Goal: Download file/media

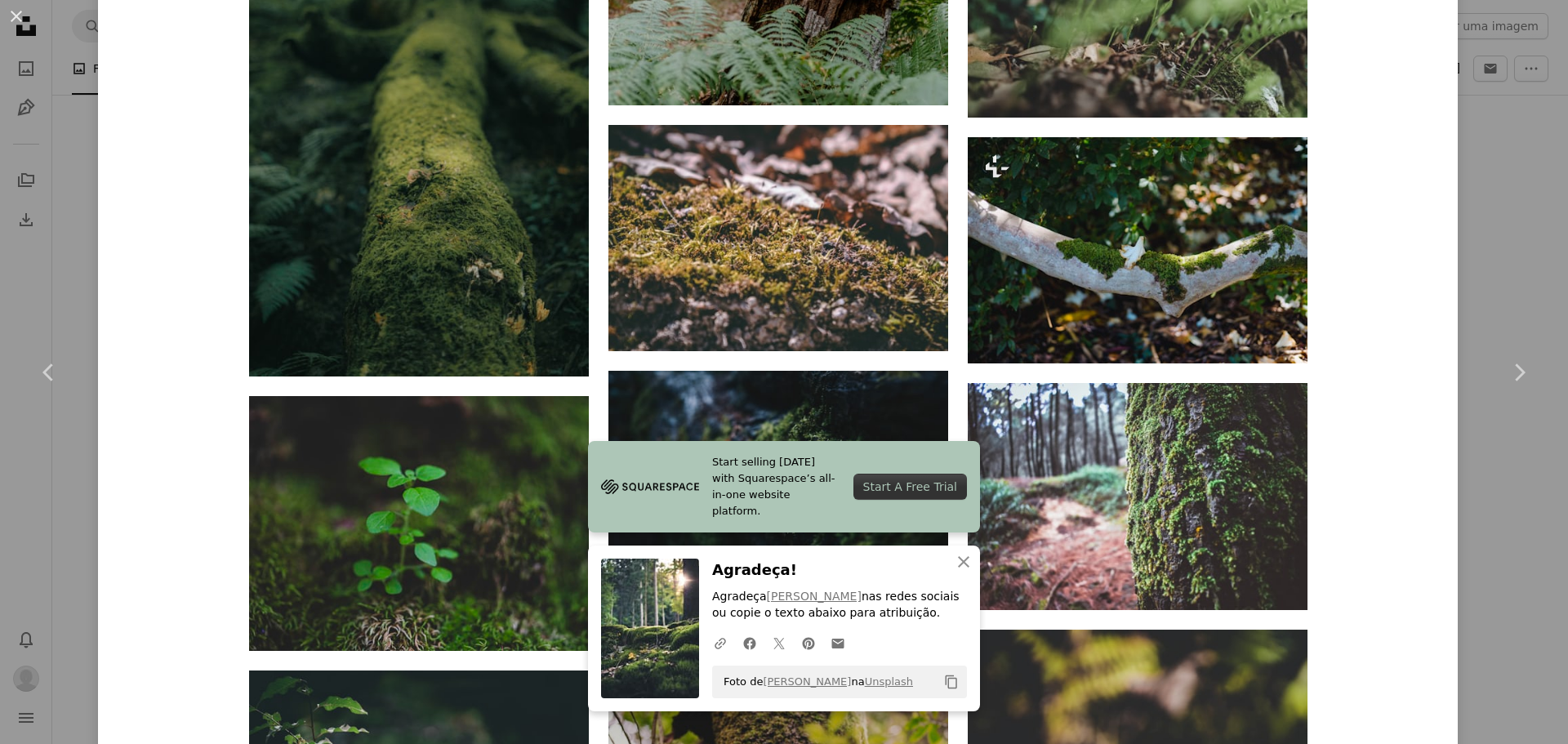
scroll to position [6782, 0]
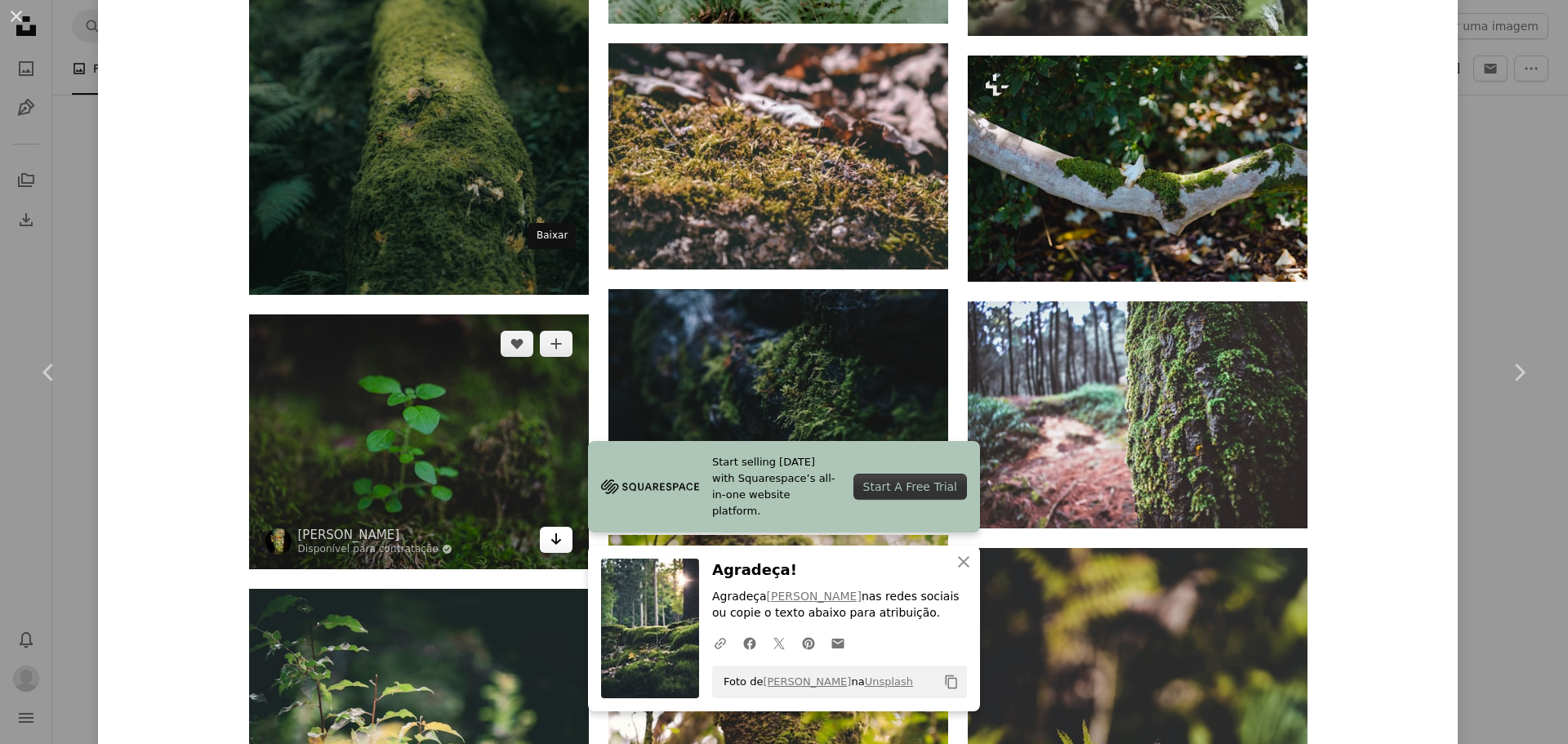
click at [550, 529] on icon "Arrow pointing down" at bounding box center [556, 539] width 13 height 20
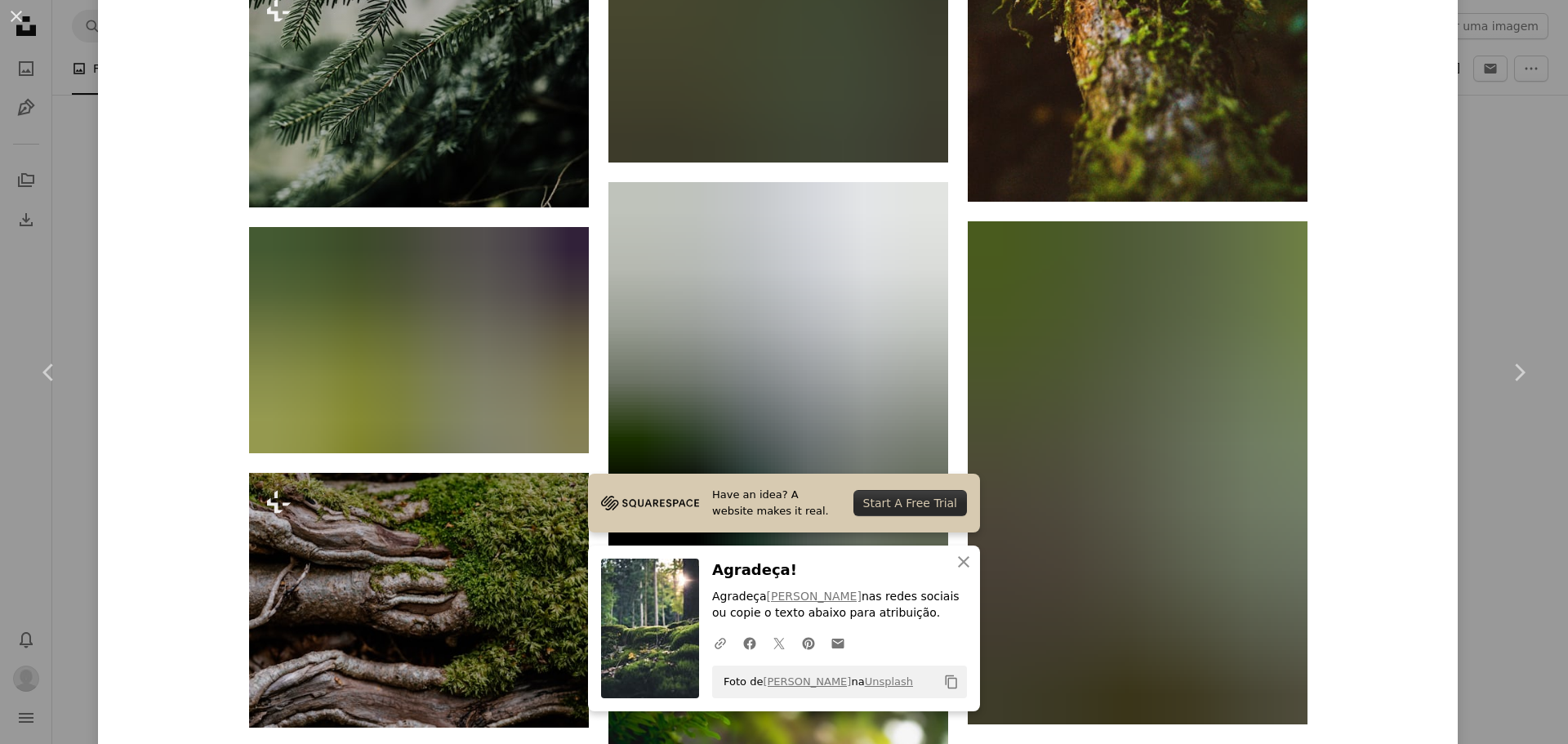
scroll to position [9267, 0]
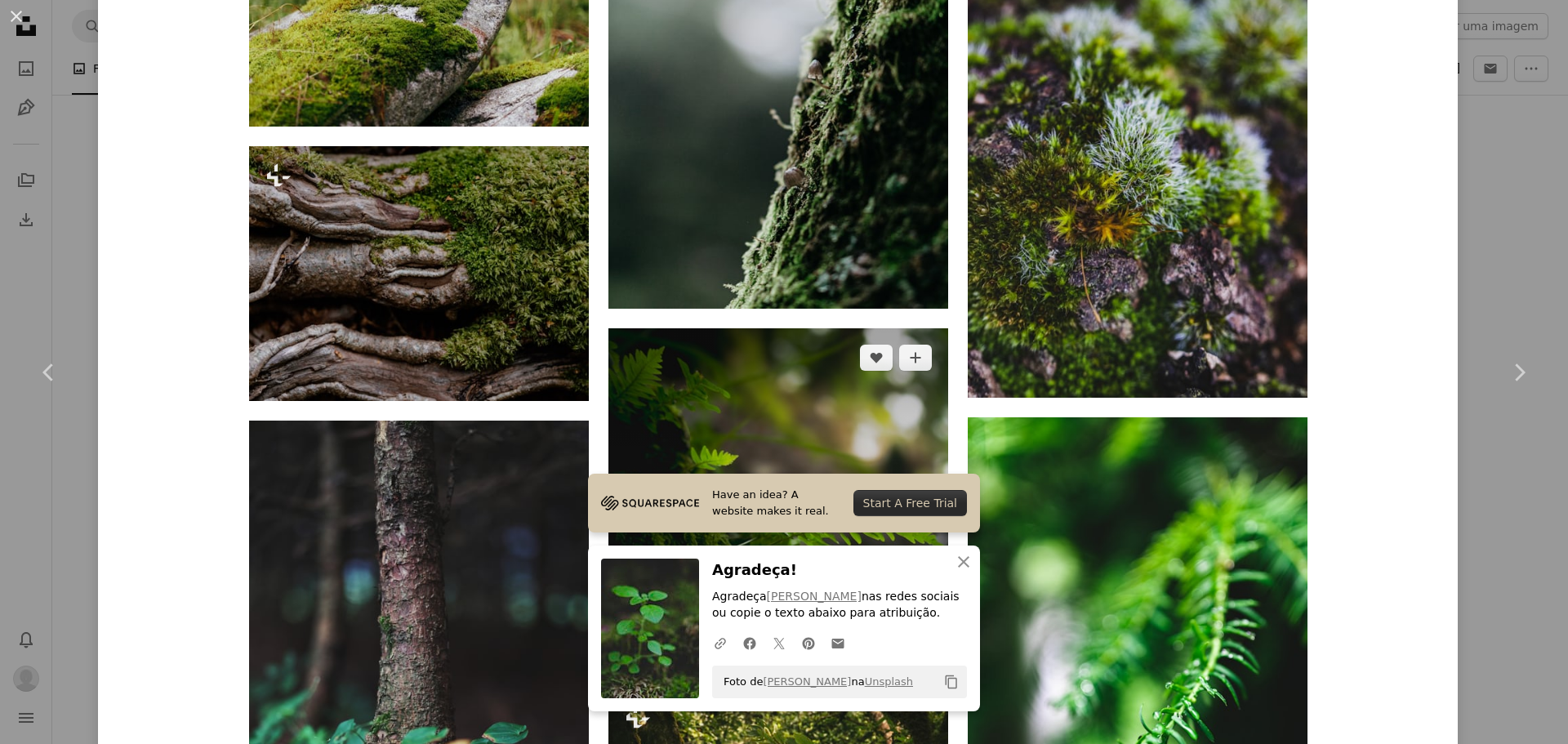
click at [906, 626] on link "Arrow pointing down" at bounding box center [915, 638] width 33 height 26
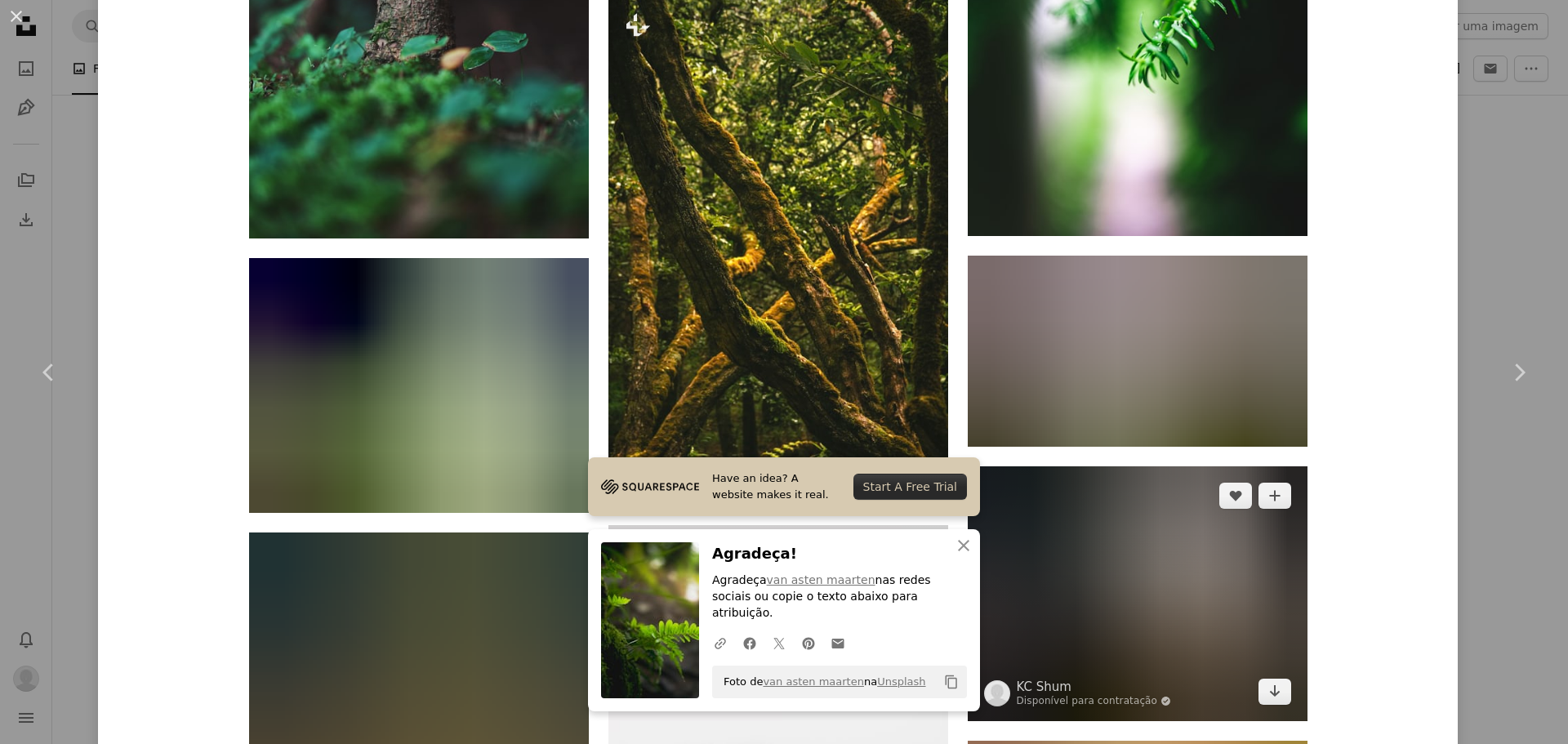
scroll to position [10248, 0]
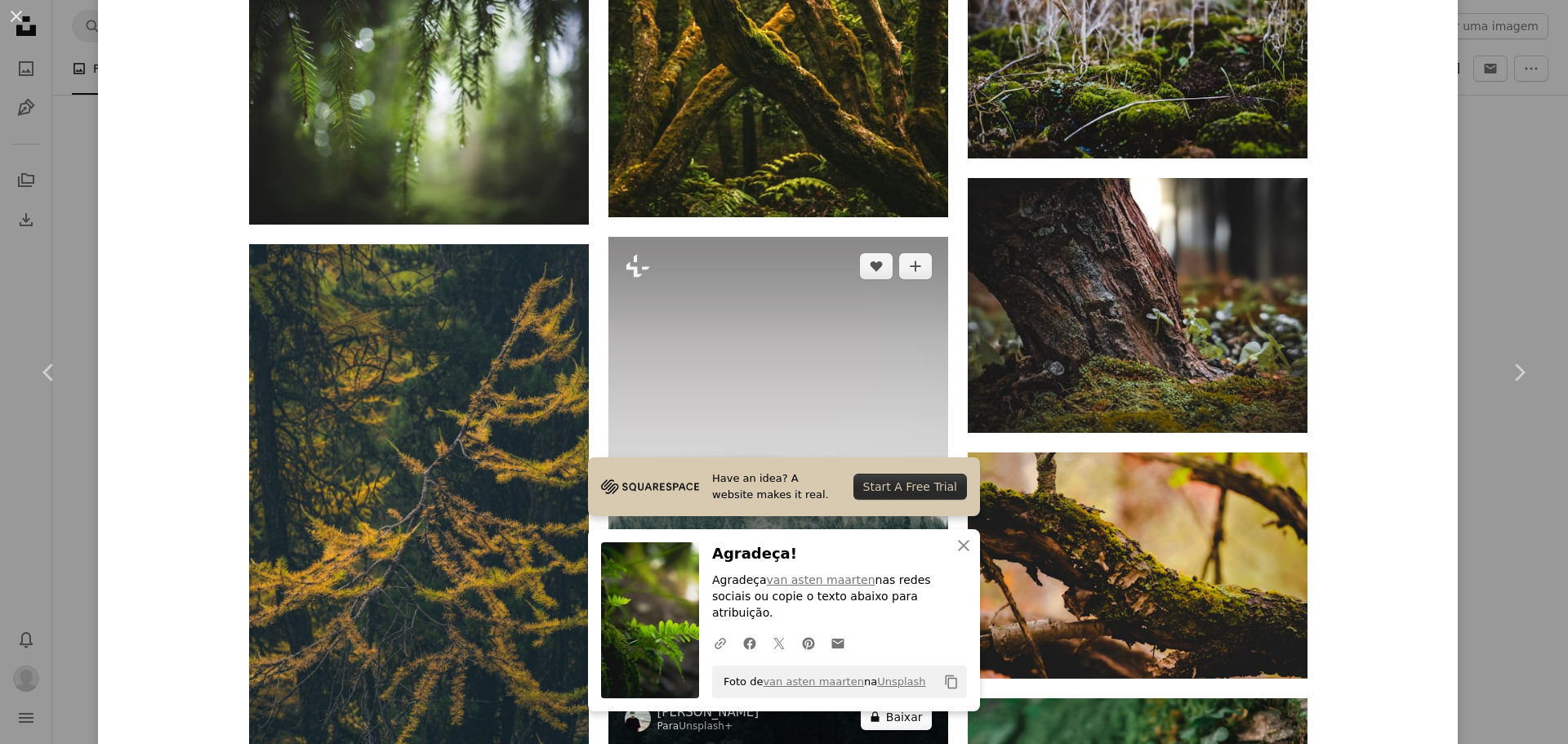
click at [897, 705] on button "A lock Baixar" at bounding box center [896, 717] width 71 height 26
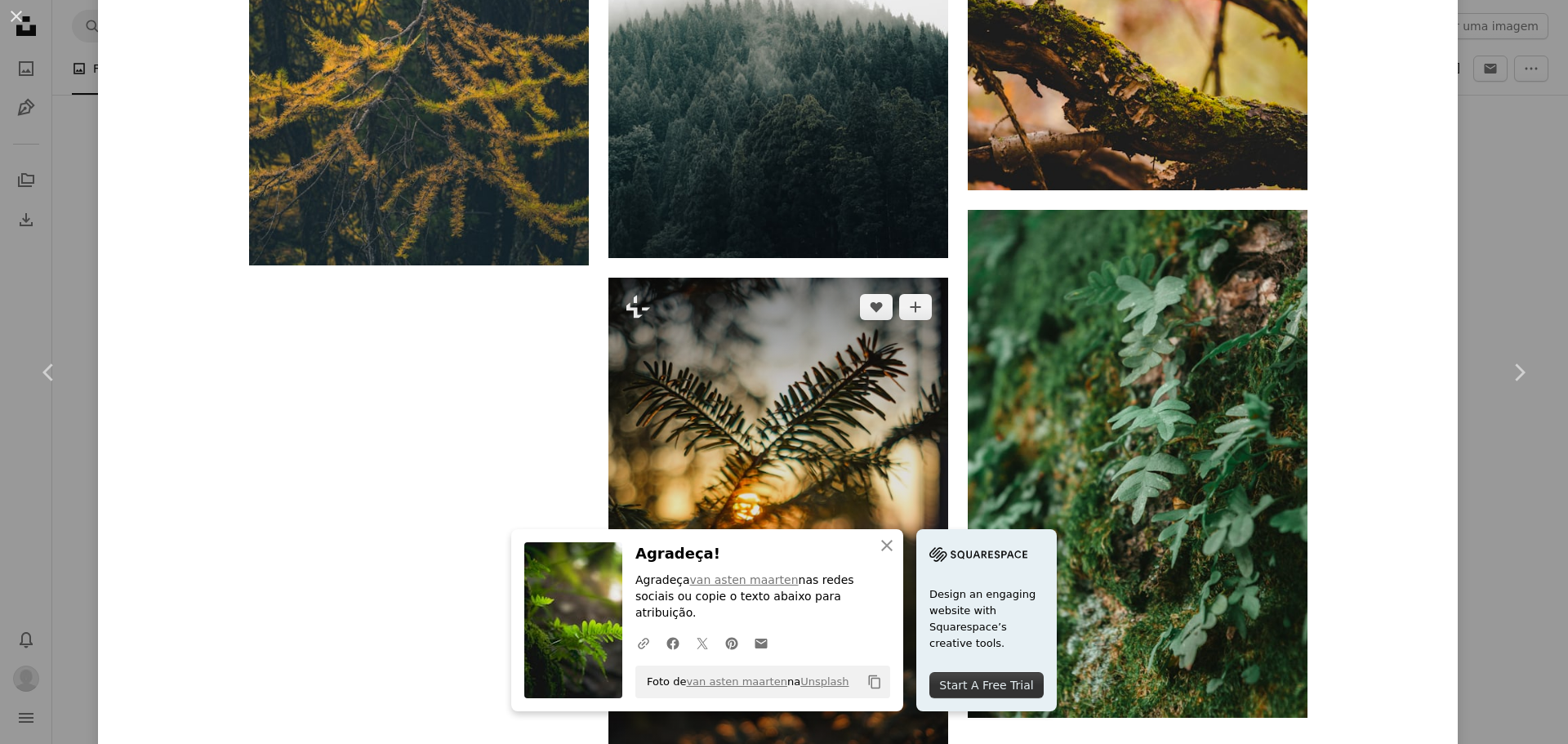
scroll to position [10737, 0]
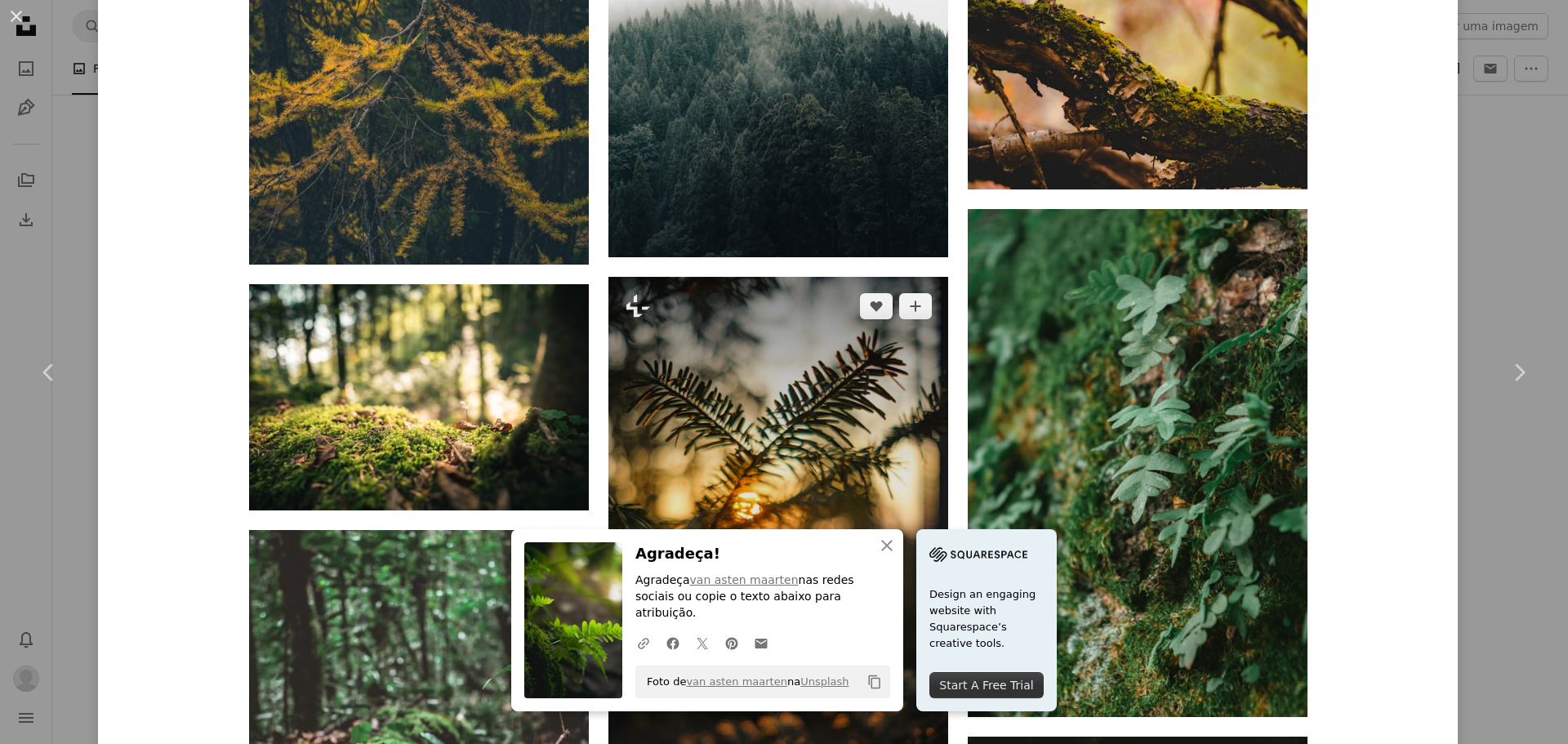
click at [896, 743] on button "A lock Baixar" at bounding box center [896, 757] width 71 height 26
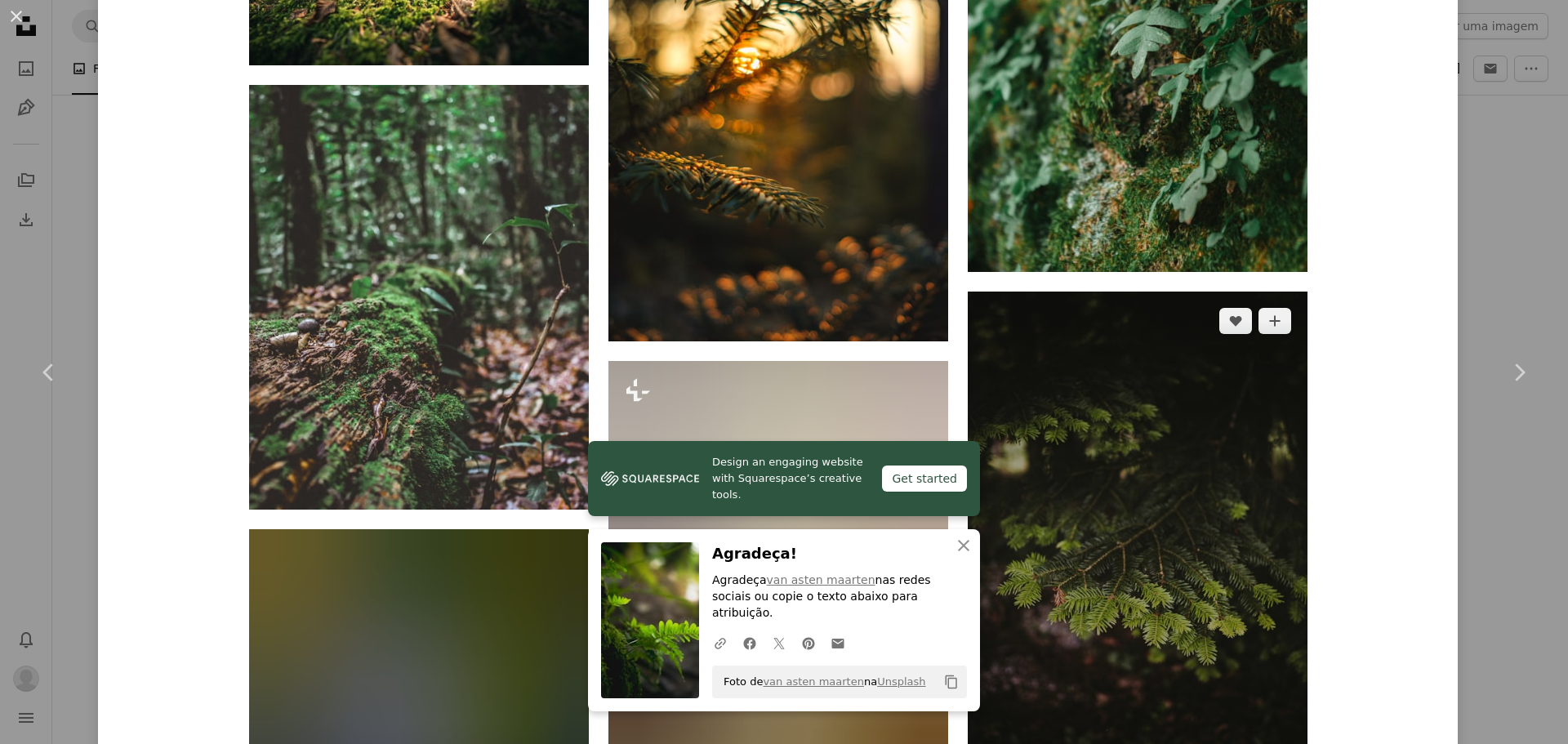
scroll to position [11145, 0]
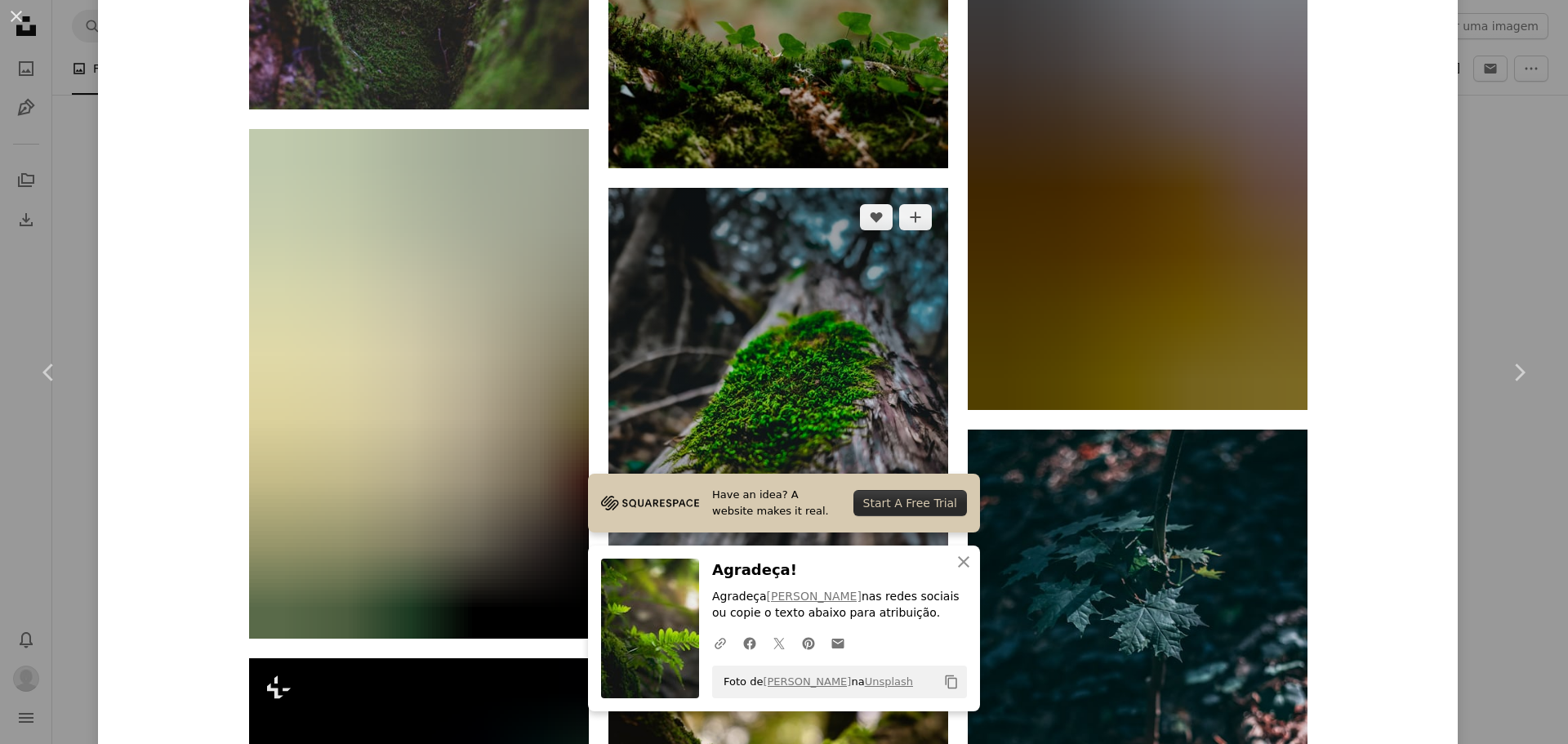
scroll to position [12126, 0]
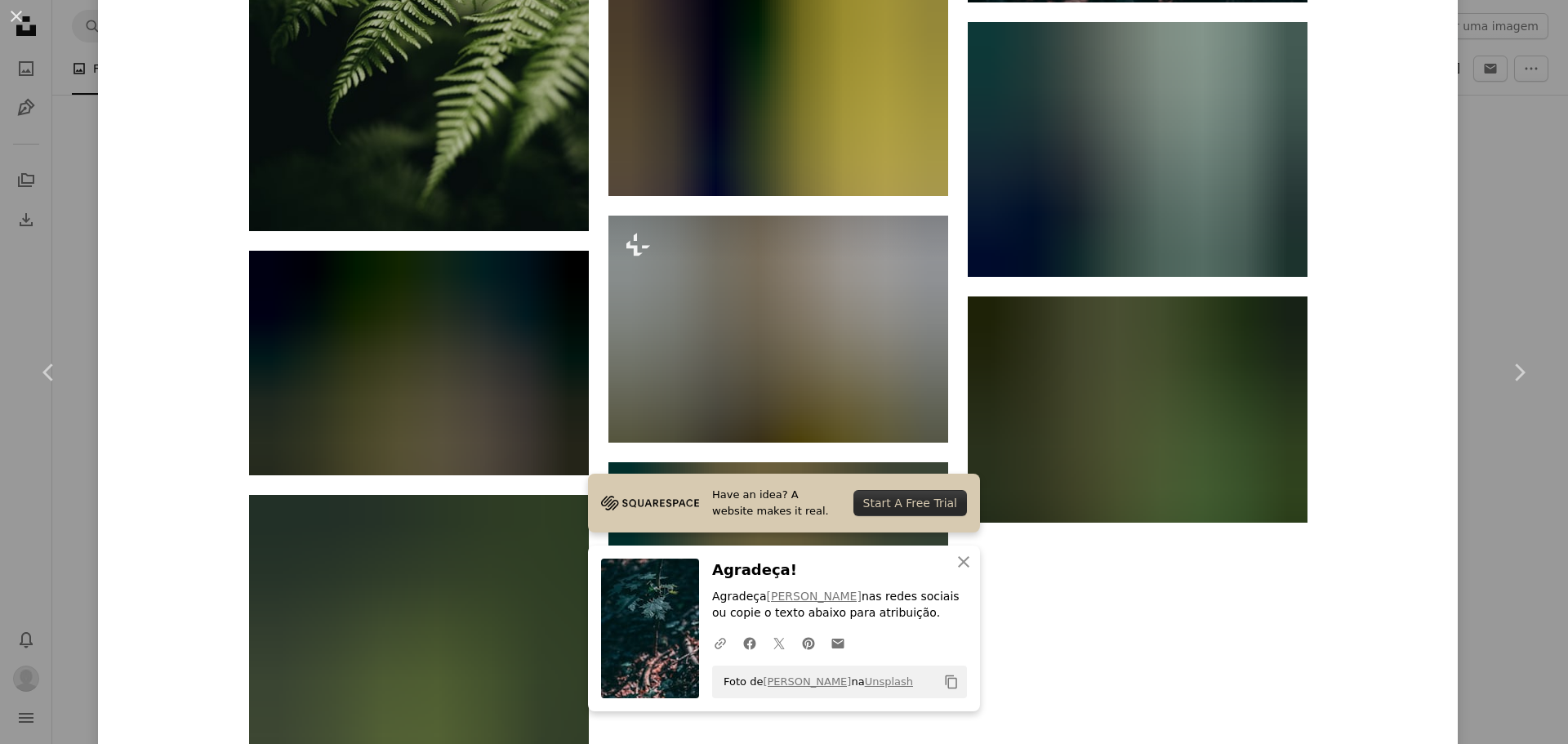
scroll to position [13092, 0]
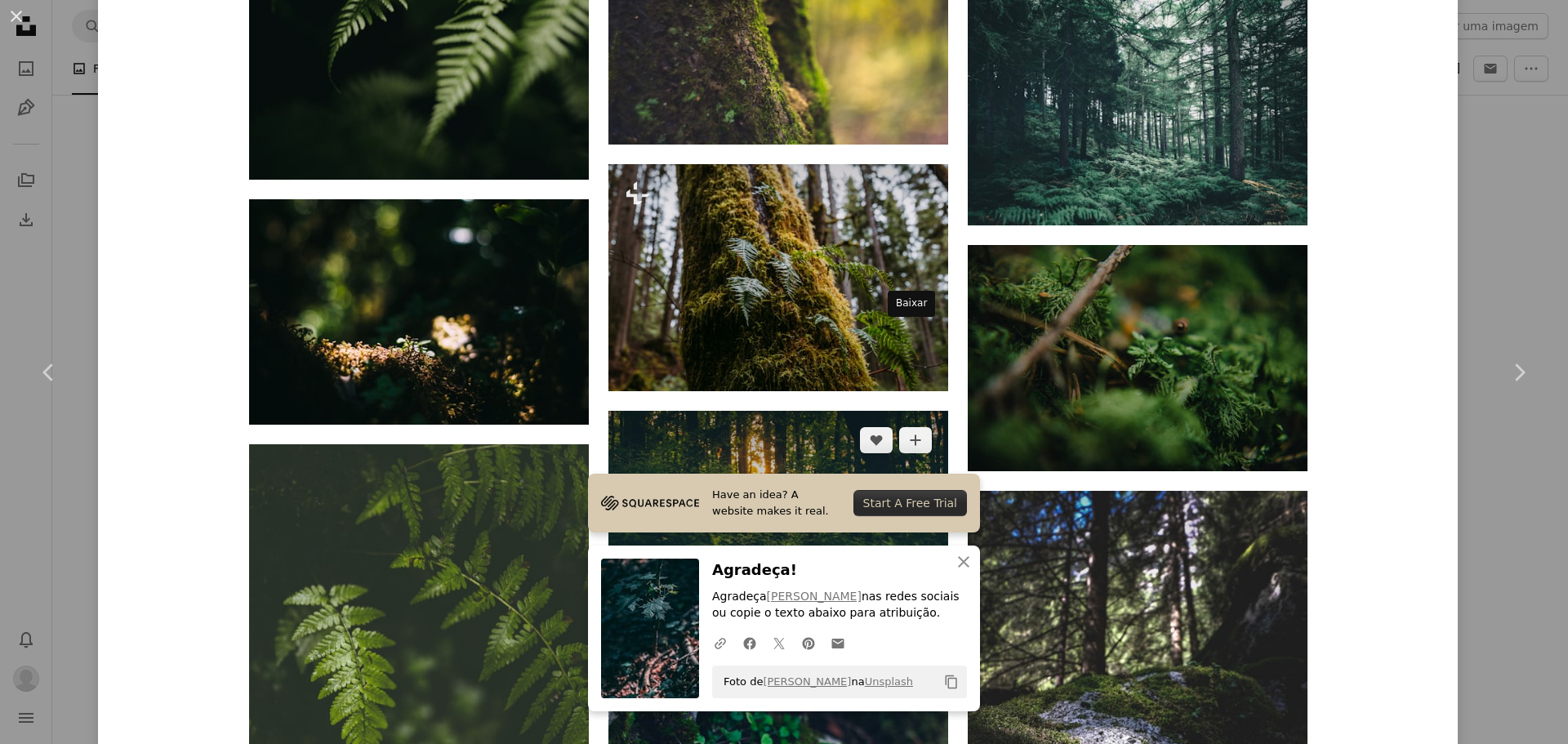
click at [913, 597] on icon "Arrow pointing down" at bounding box center [915, 607] width 13 height 20
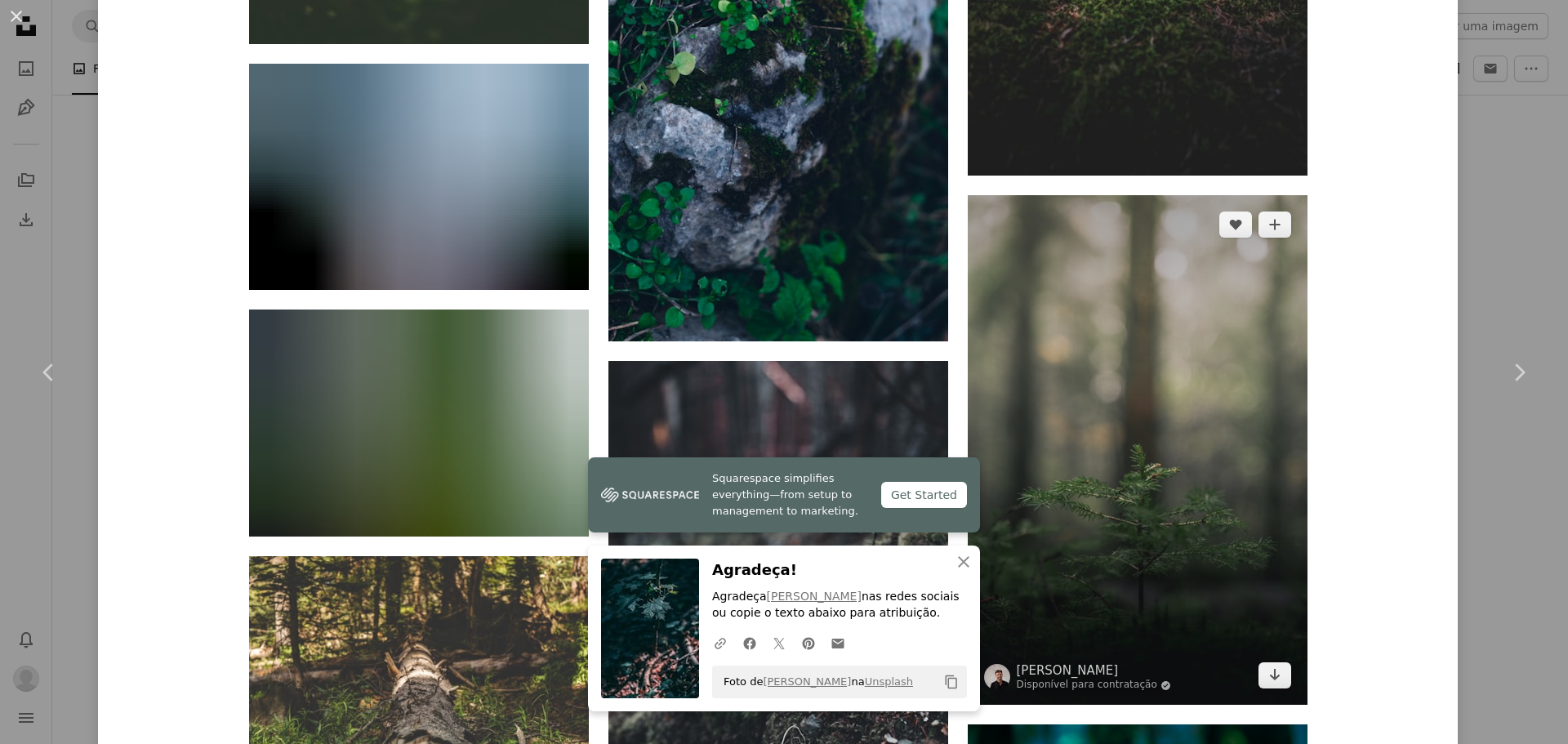
scroll to position [13909, 0]
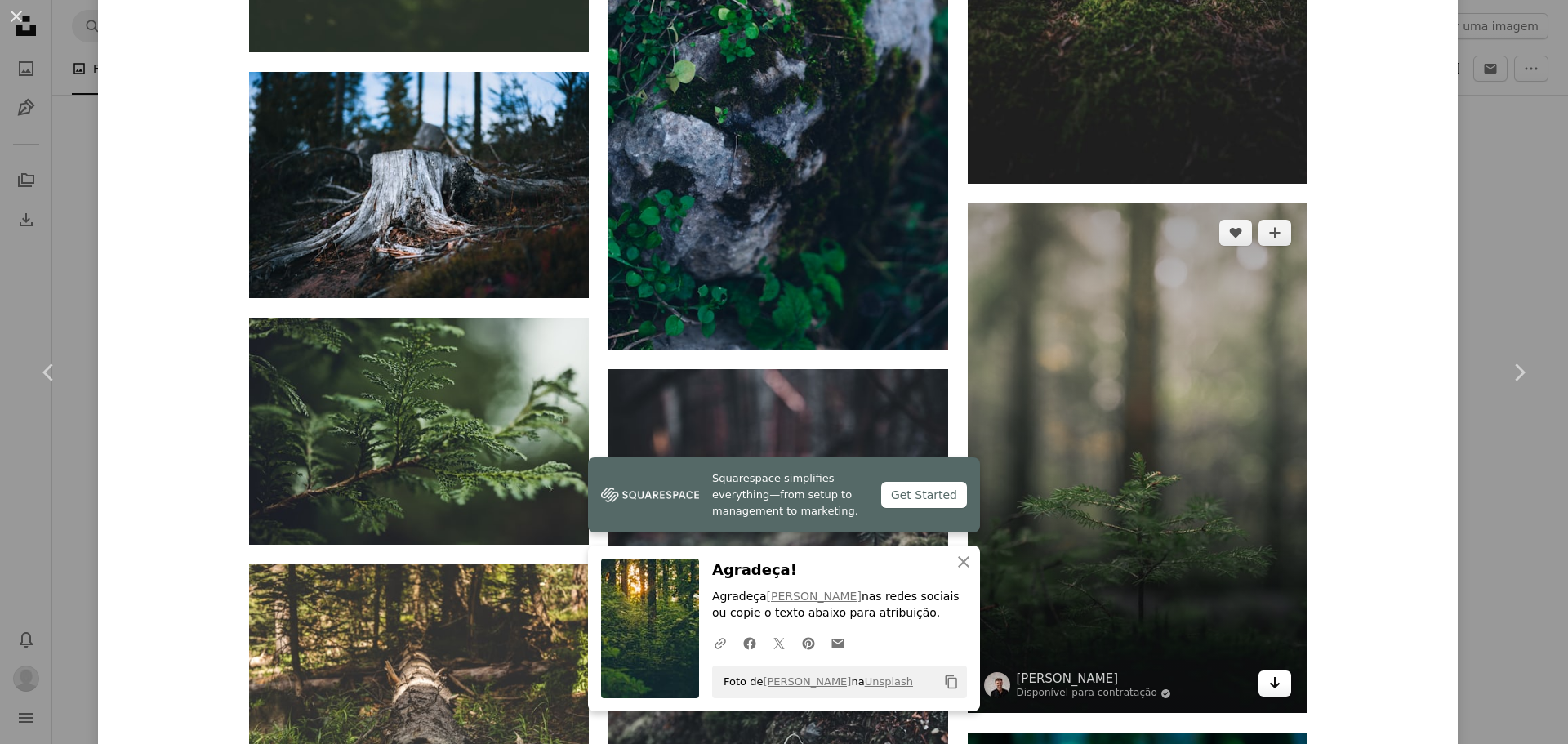
click at [1271, 674] on icon "Arrow pointing down" at bounding box center [1275, 683] width 13 height 20
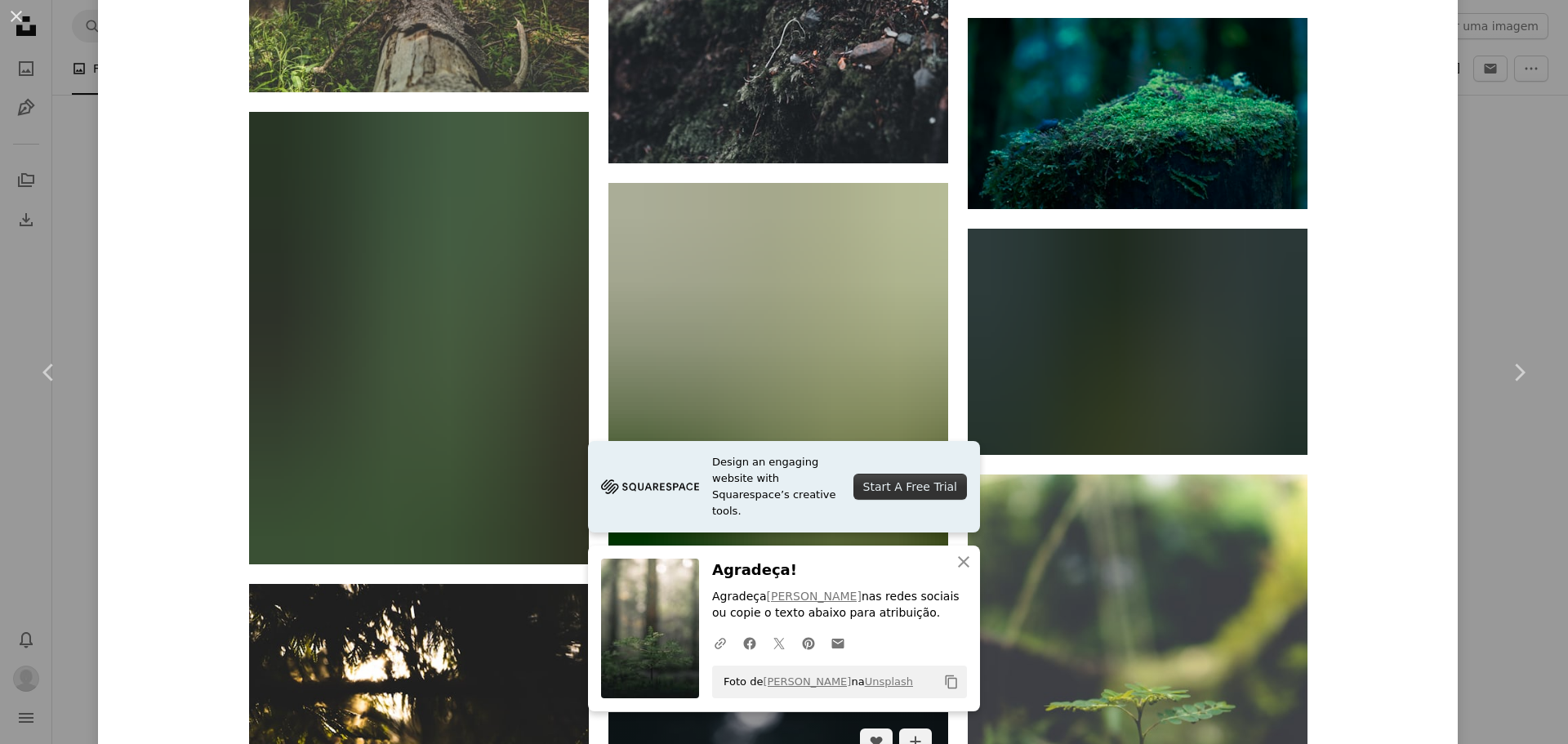
scroll to position [14889, 0]
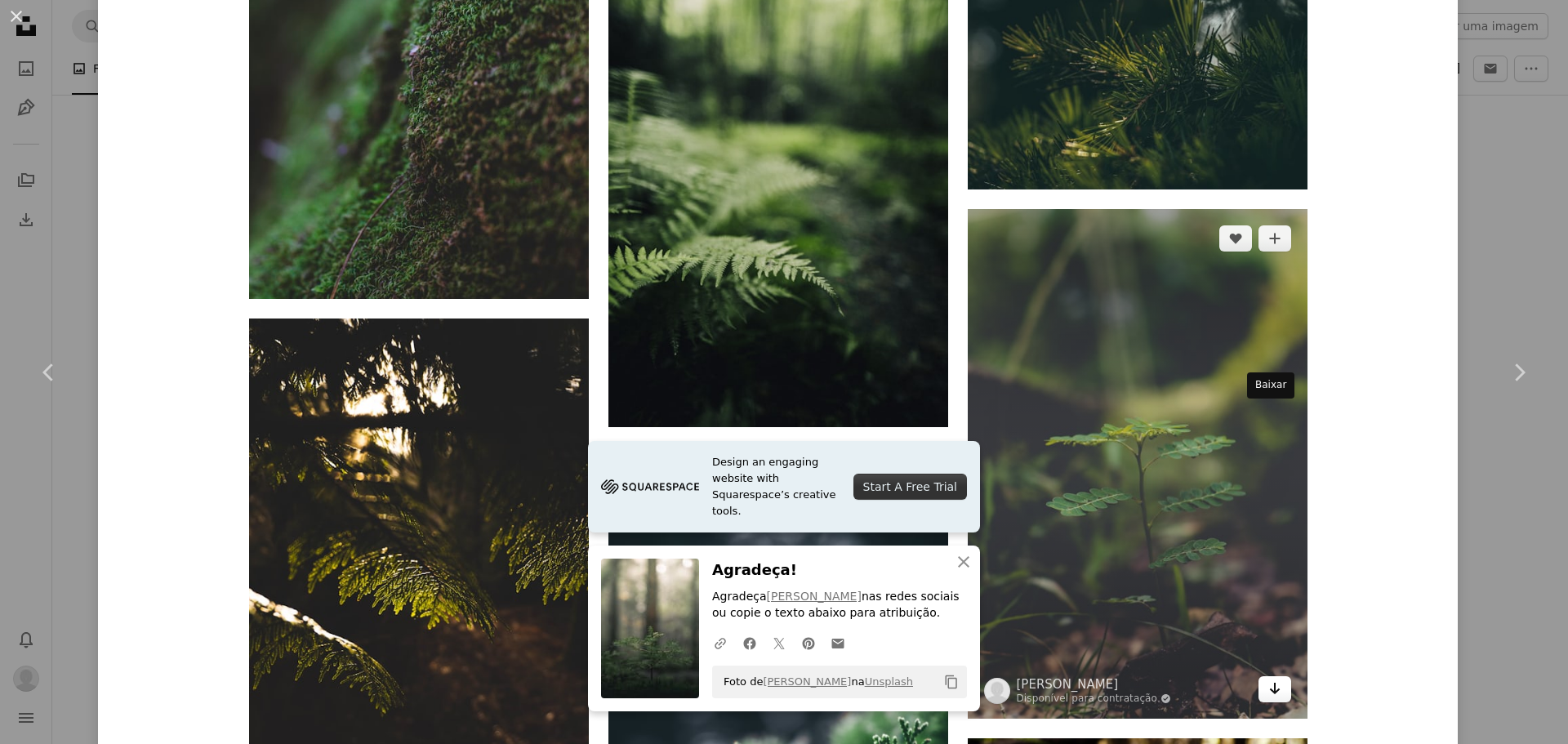
click at [1269, 683] on icon "Baixar" at bounding box center [1275, 688] width 10 height 11
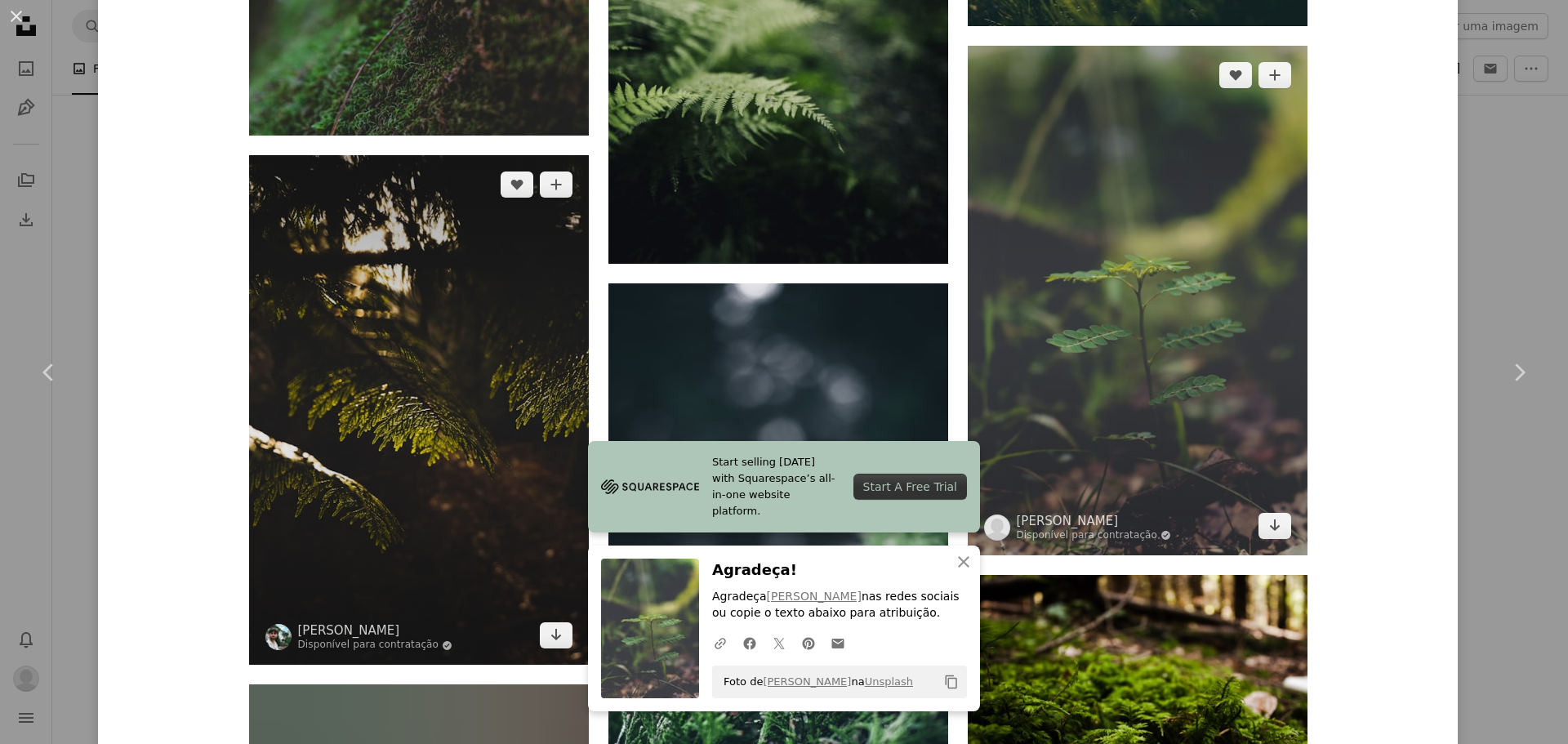
scroll to position [14971, 0]
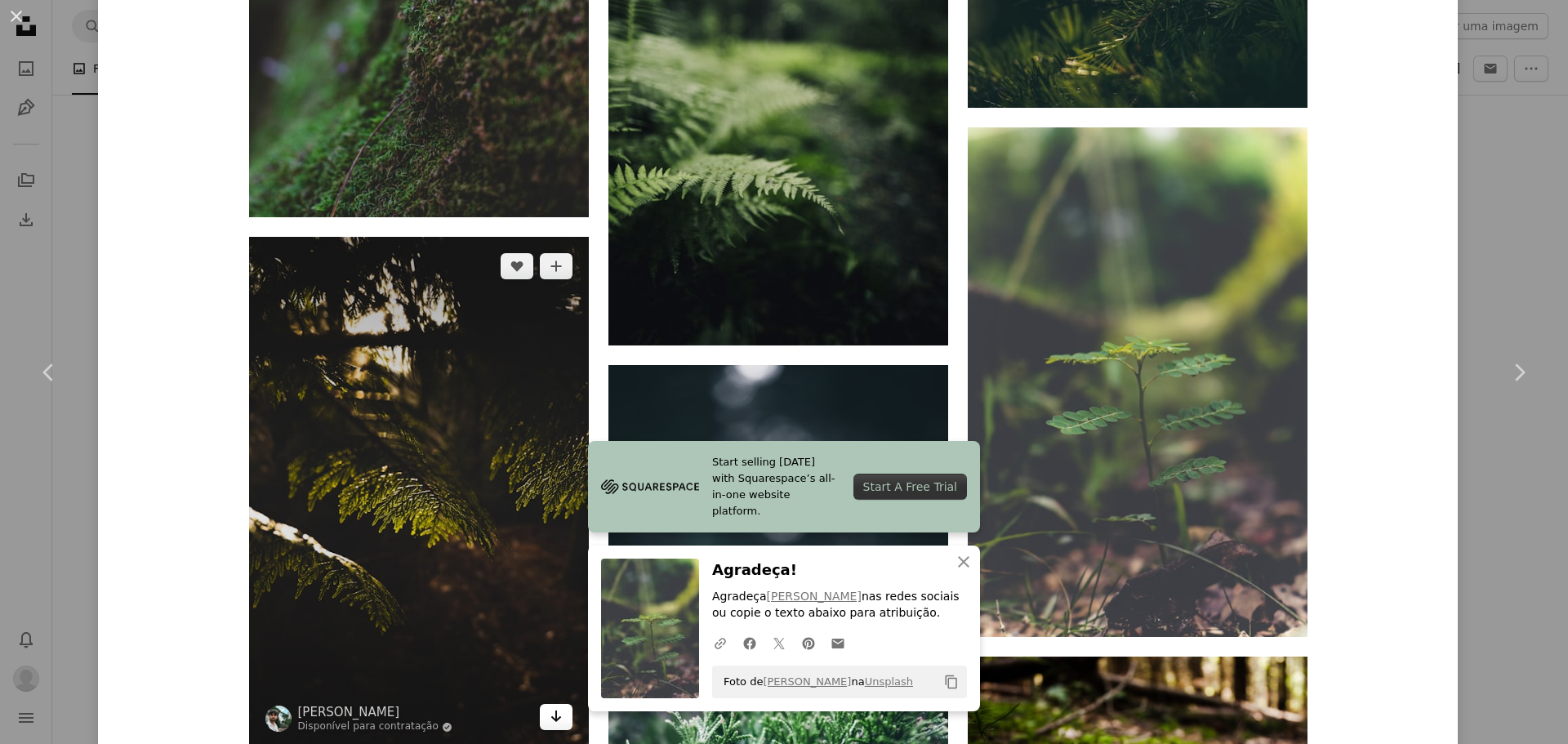
click at [555, 707] on icon "Arrow pointing down" at bounding box center [556, 717] width 13 height 20
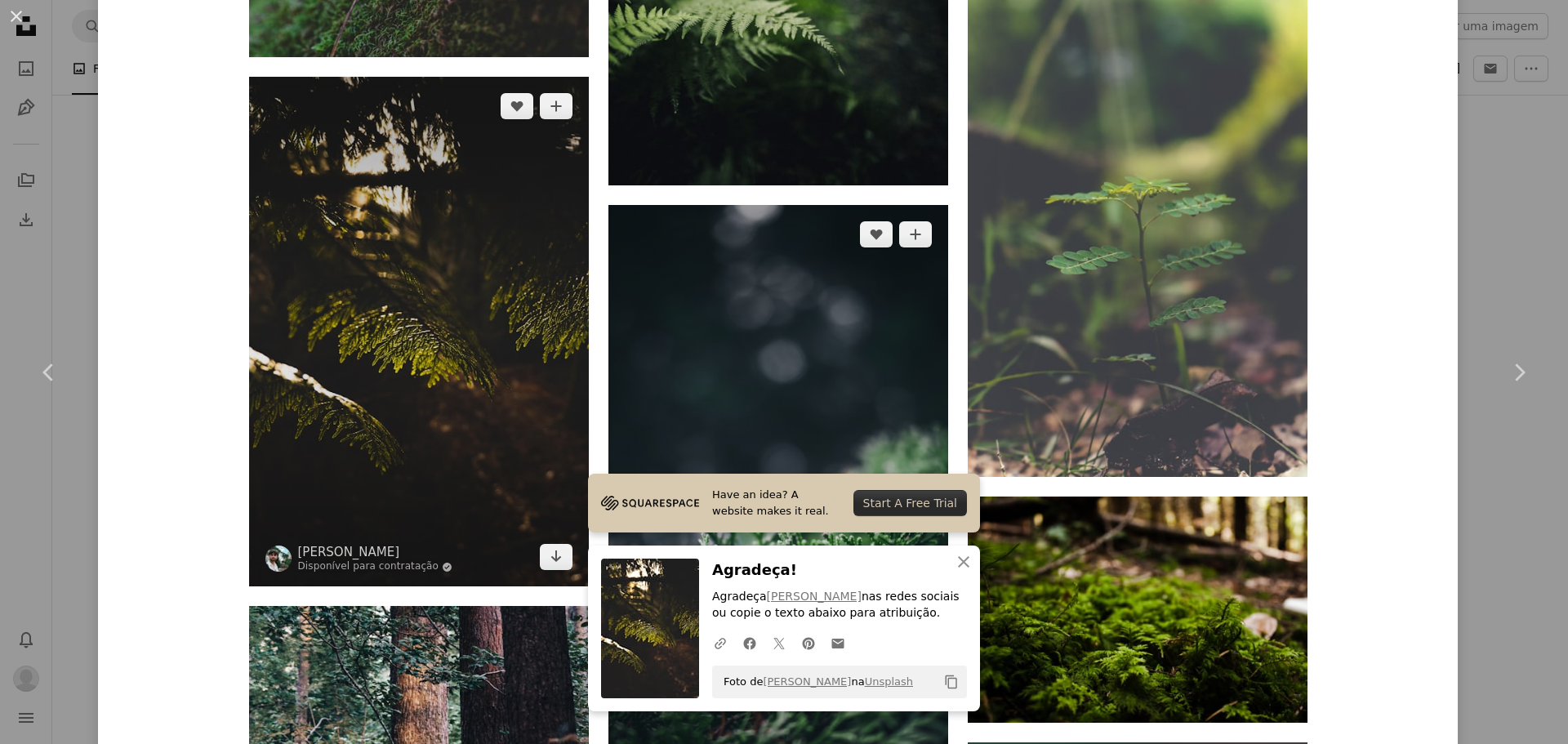
scroll to position [15135, 0]
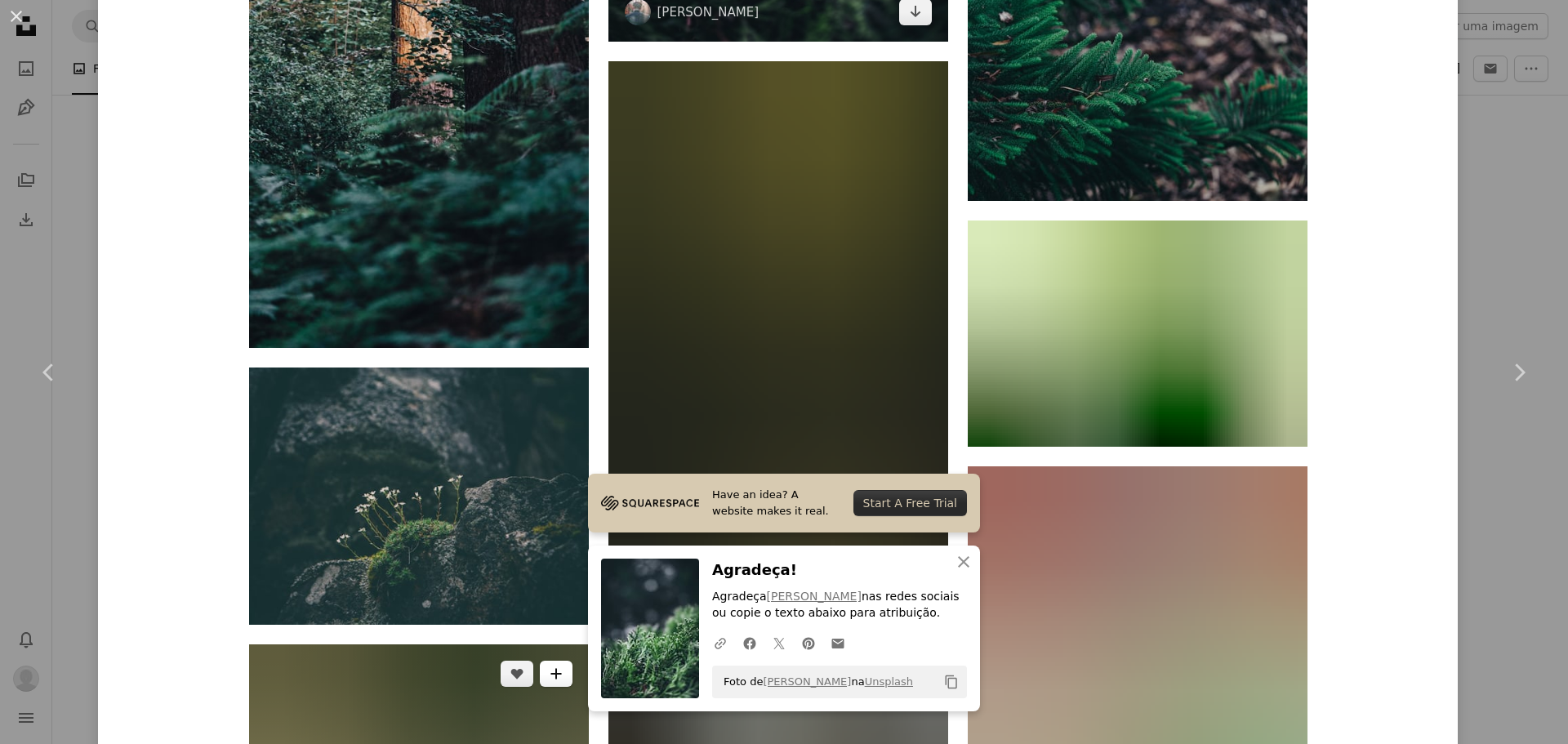
scroll to position [15901, 0]
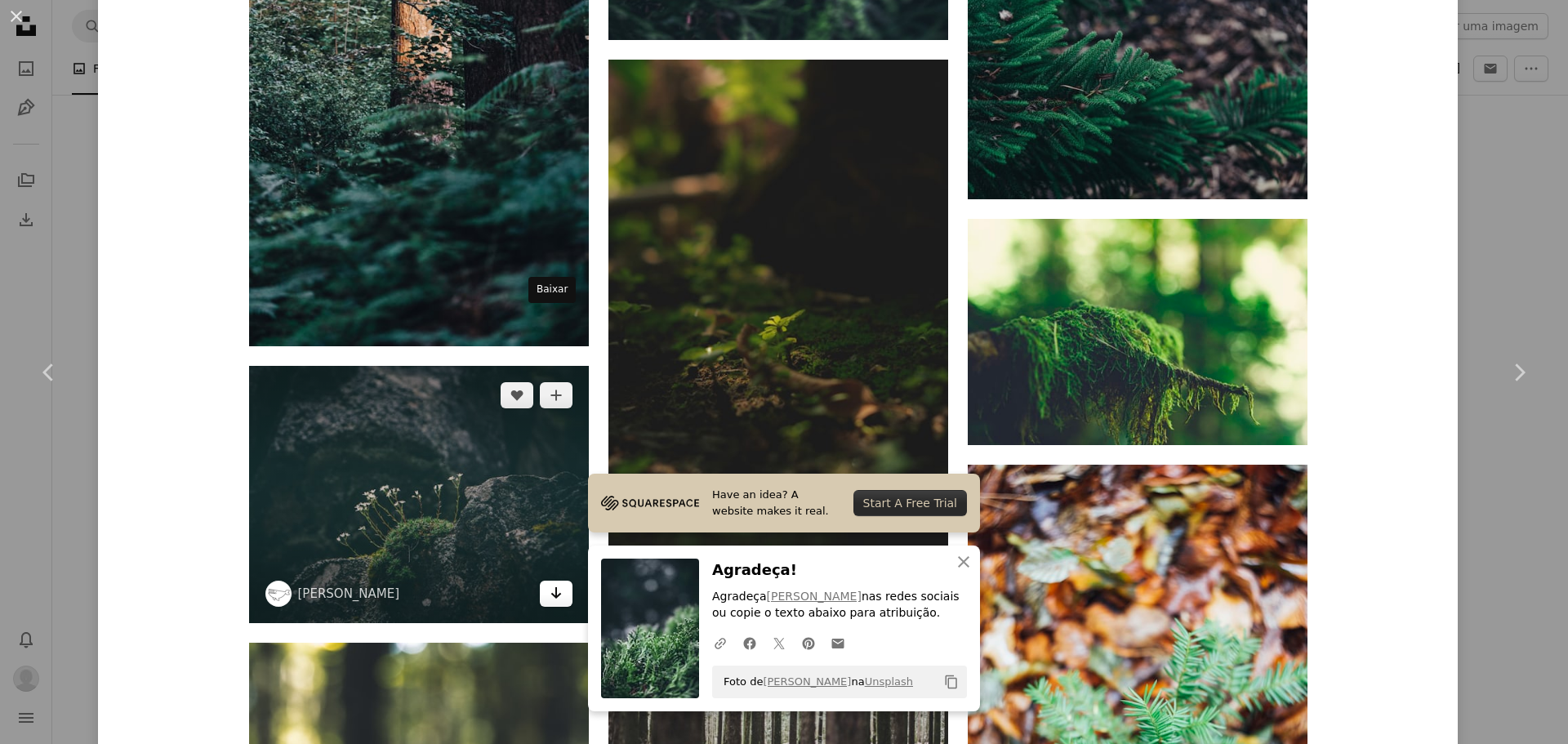
click at [550, 584] on icon "Arrow pointing down" at bounding box center [556, 593] width 13 height 20
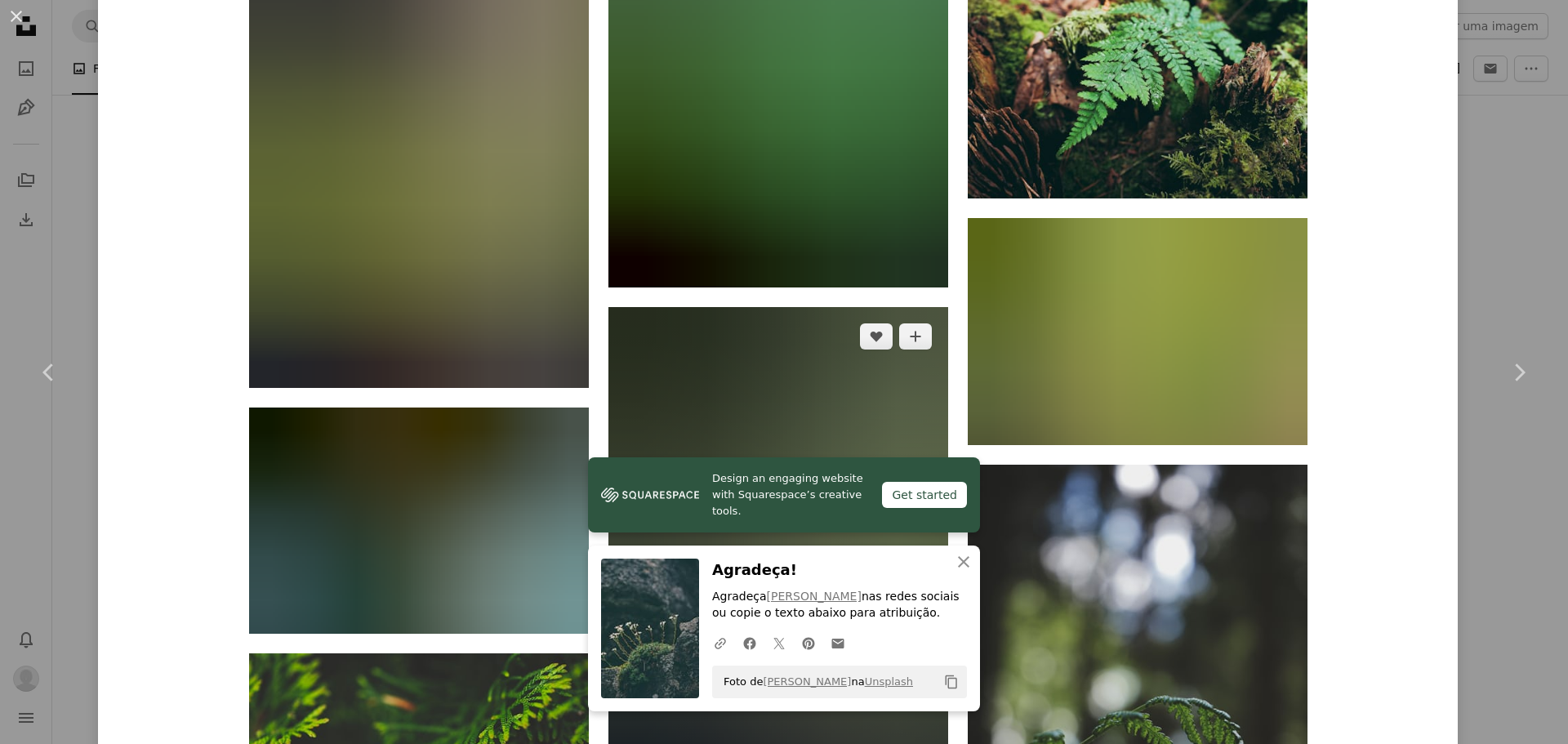
scroll to position [20878, 0]
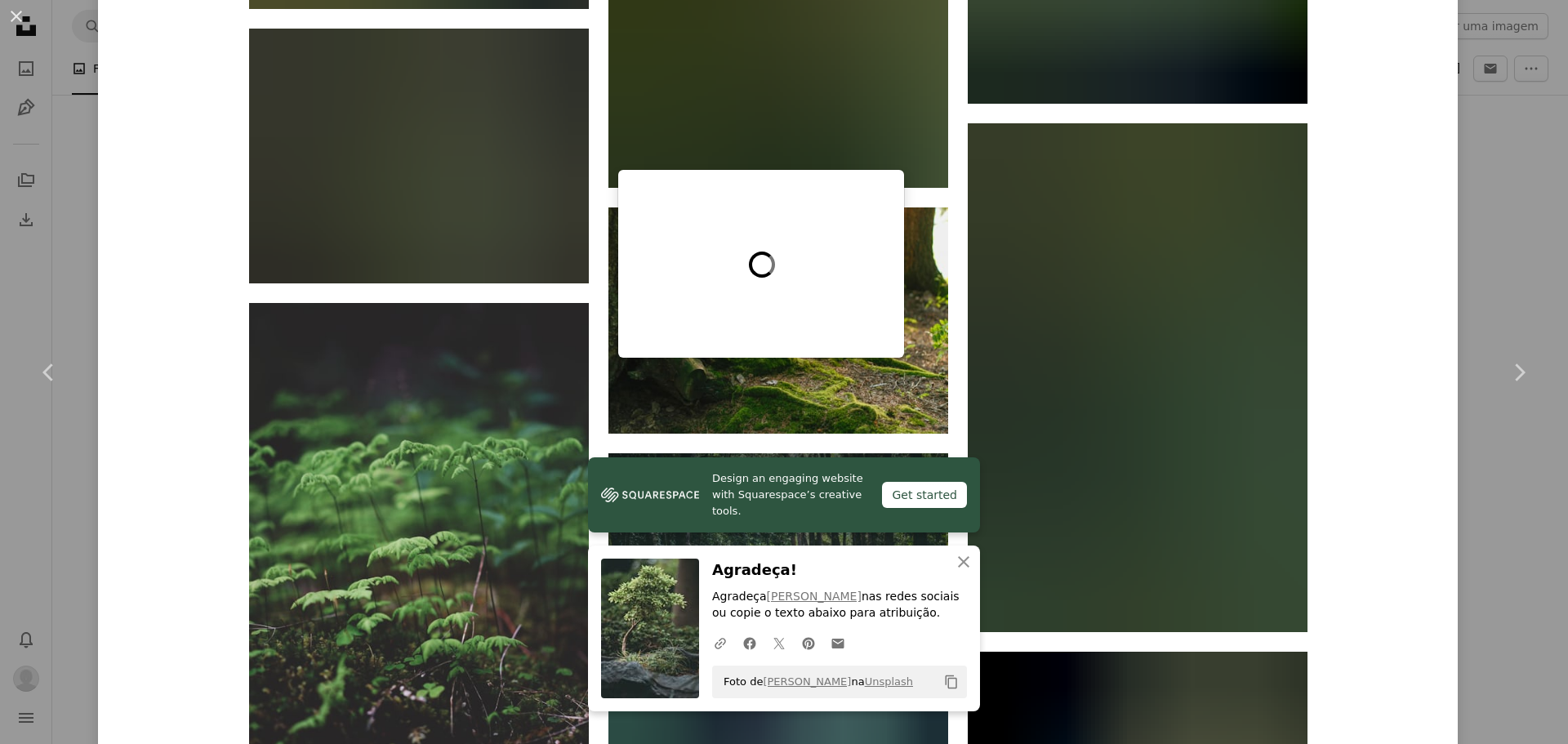
scroll to position [22349, 0]
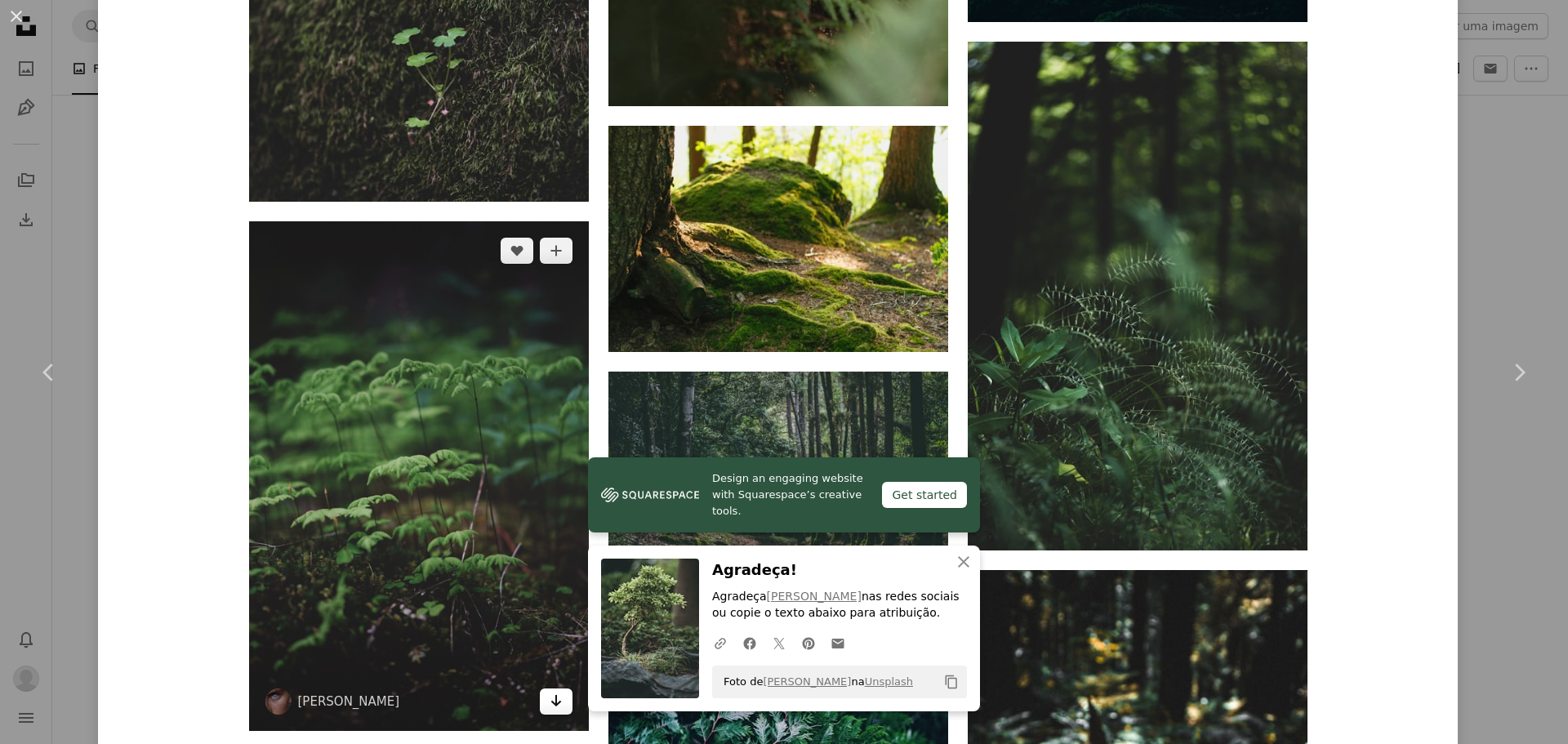
click at [552, 692] on icon "Arrow pointing down" at bounding box center [556, 701] width 13 height 20
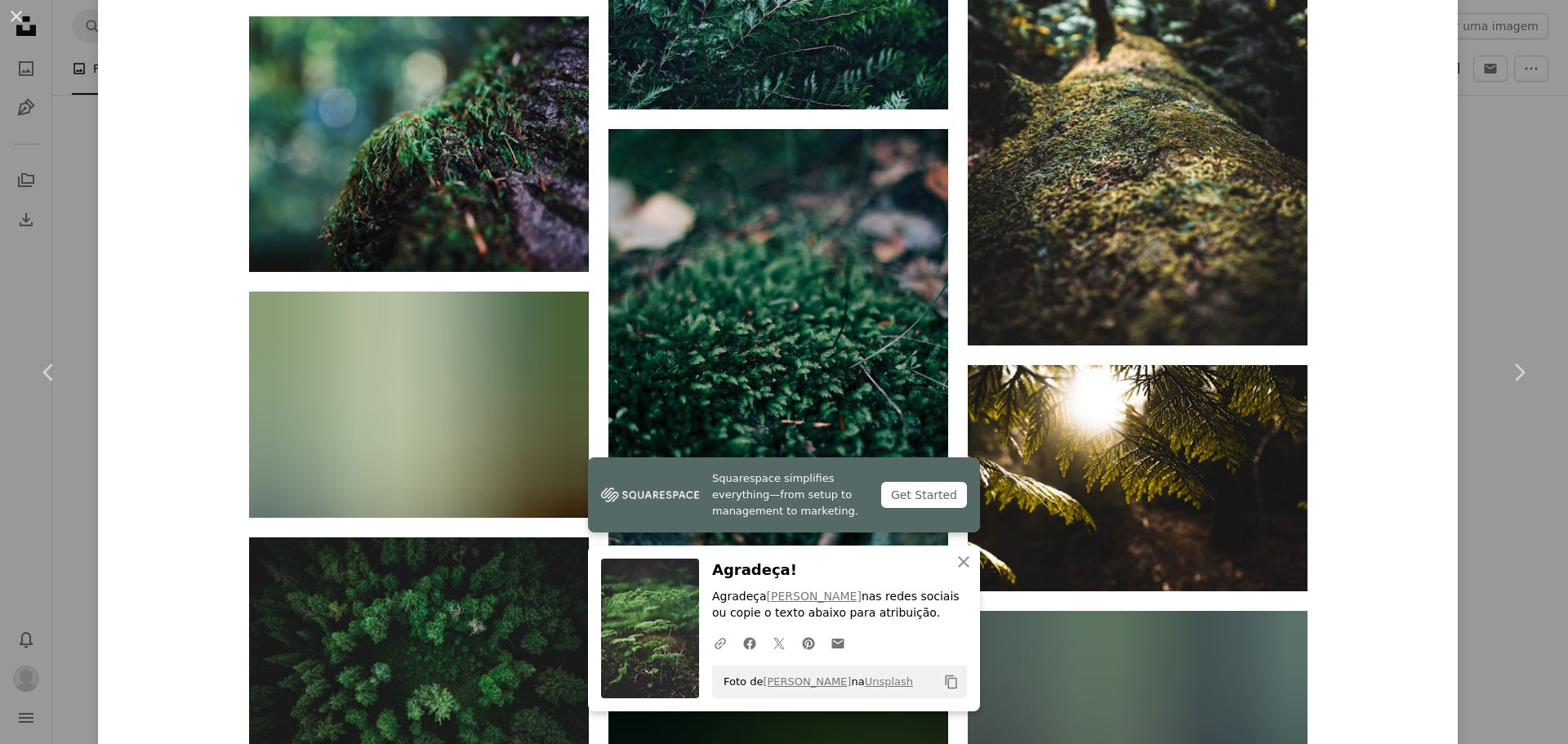
scroll to position [23085, 0]
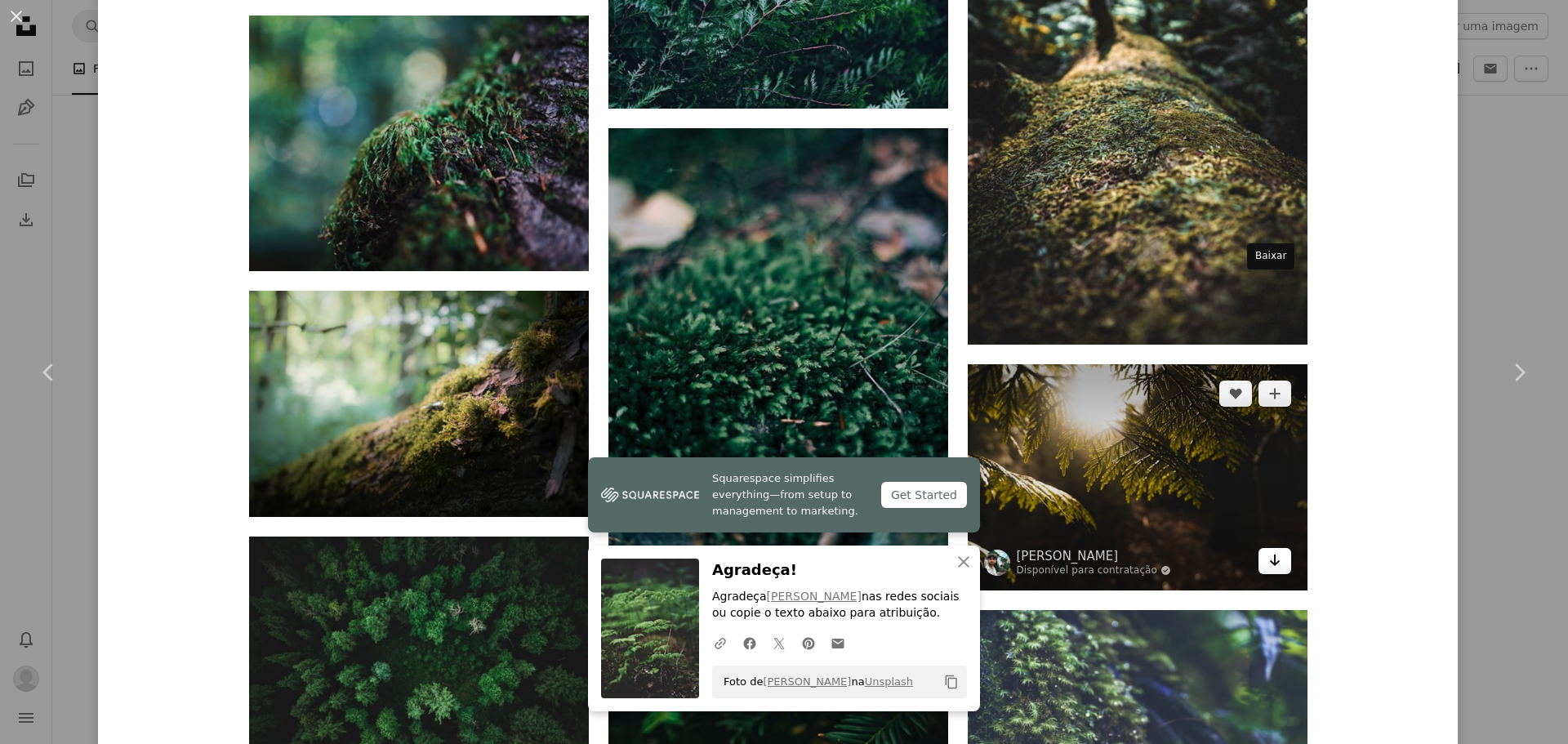
click at [1271, 551] on icon "Arrow pointing down" at bounding box center [1275, 560] width 13 height 20
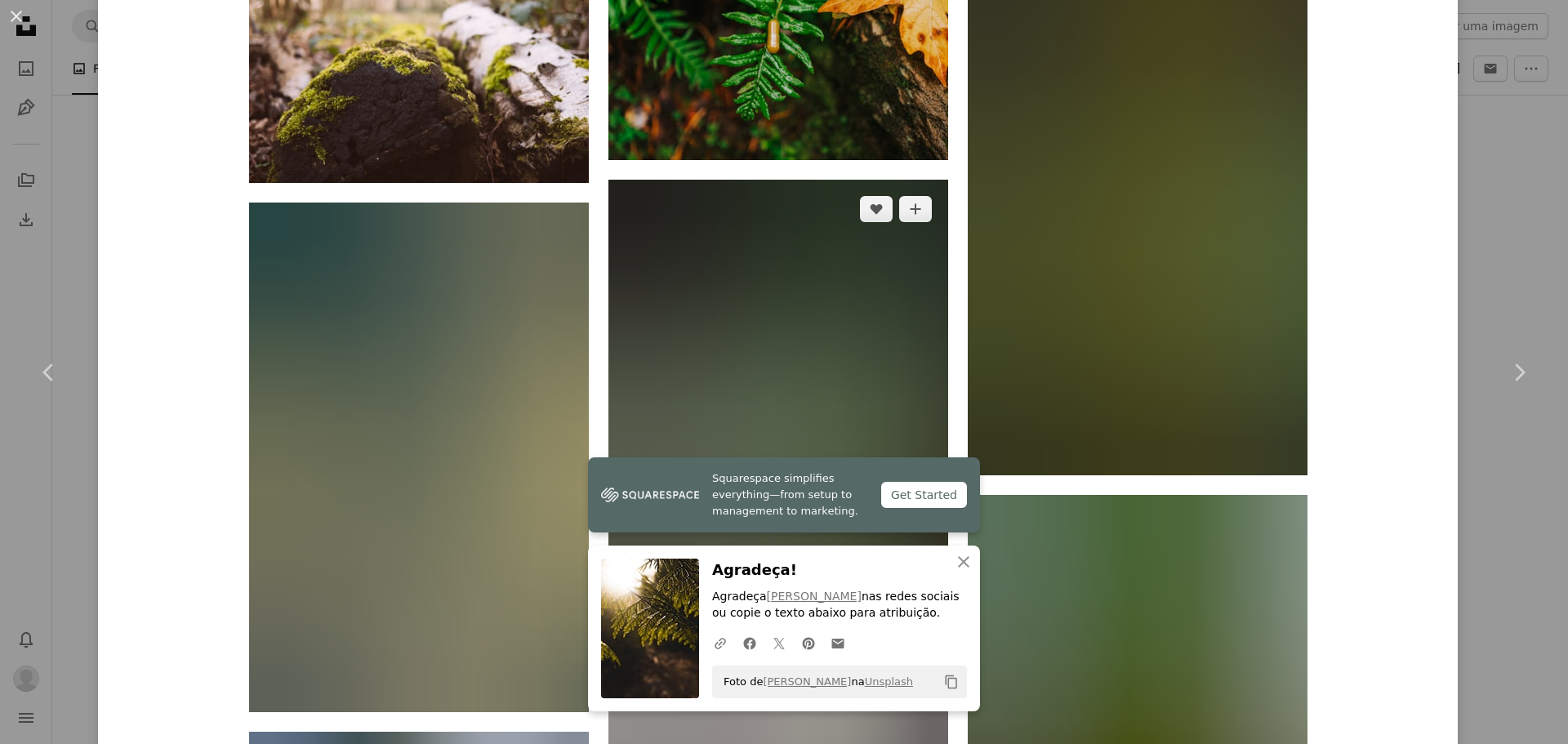
scroll to position [31452, 0]
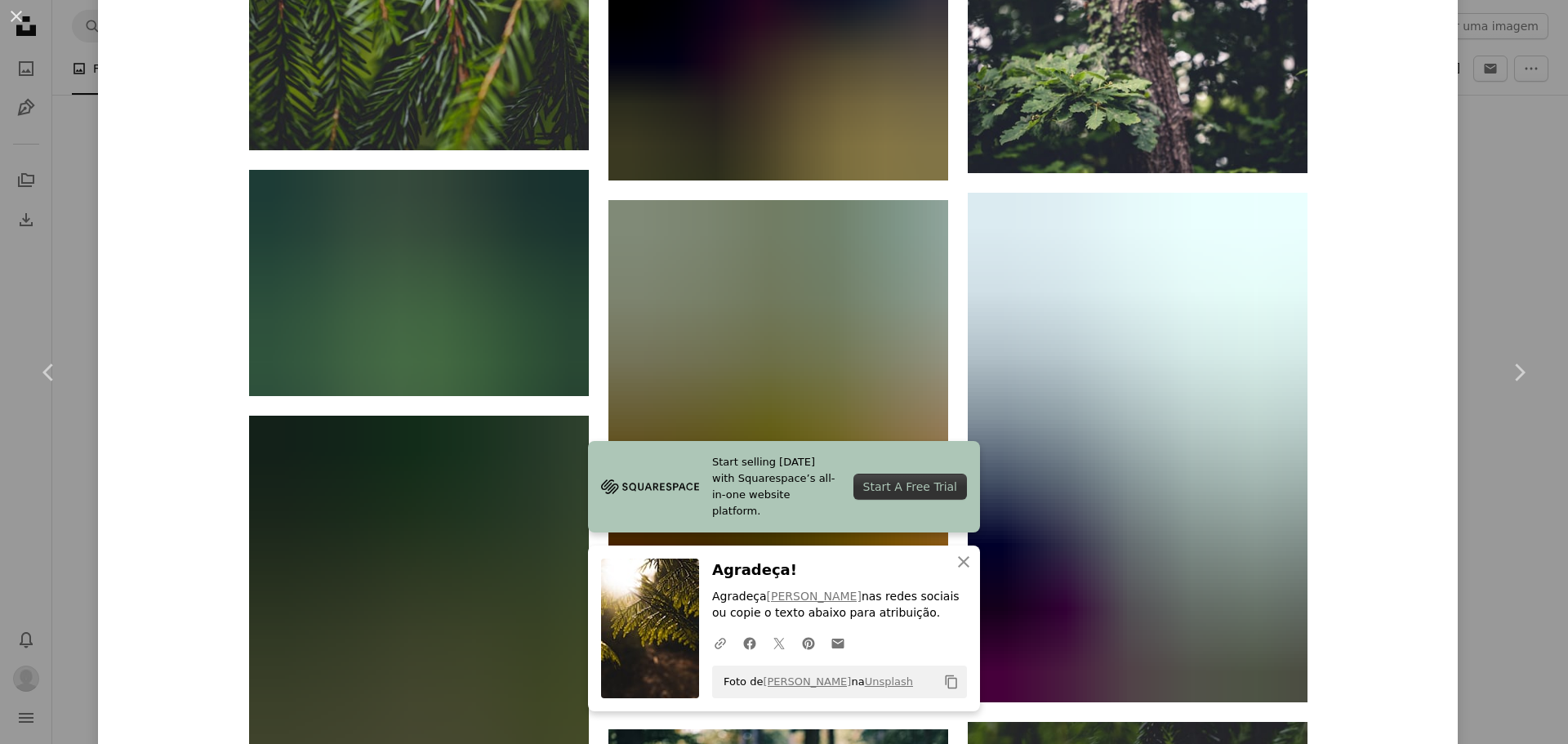
scroll to position [35701, 0]
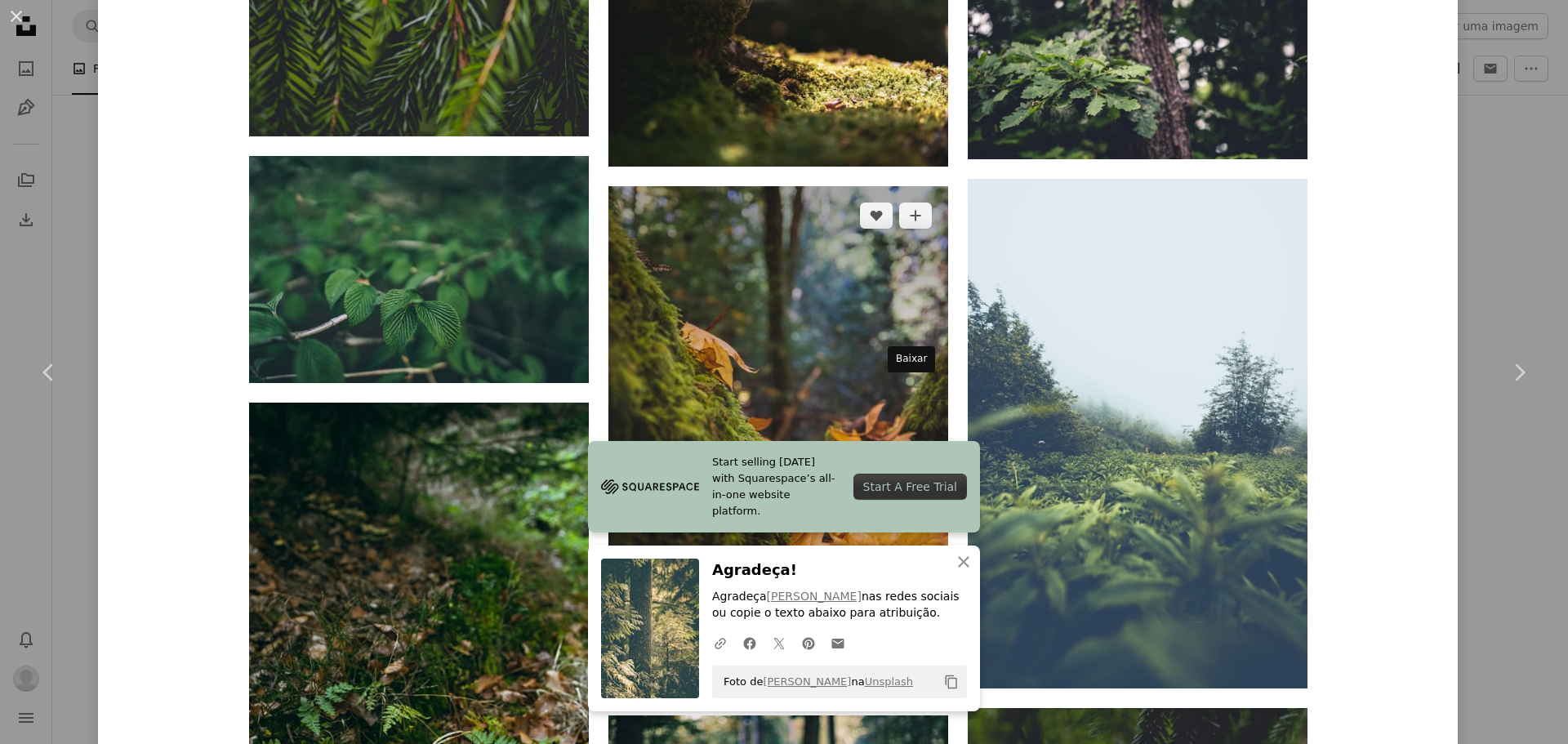
click at [899, 654] on link "Arrow pointing down" at bounding box center [915, 667] width 33 height 26
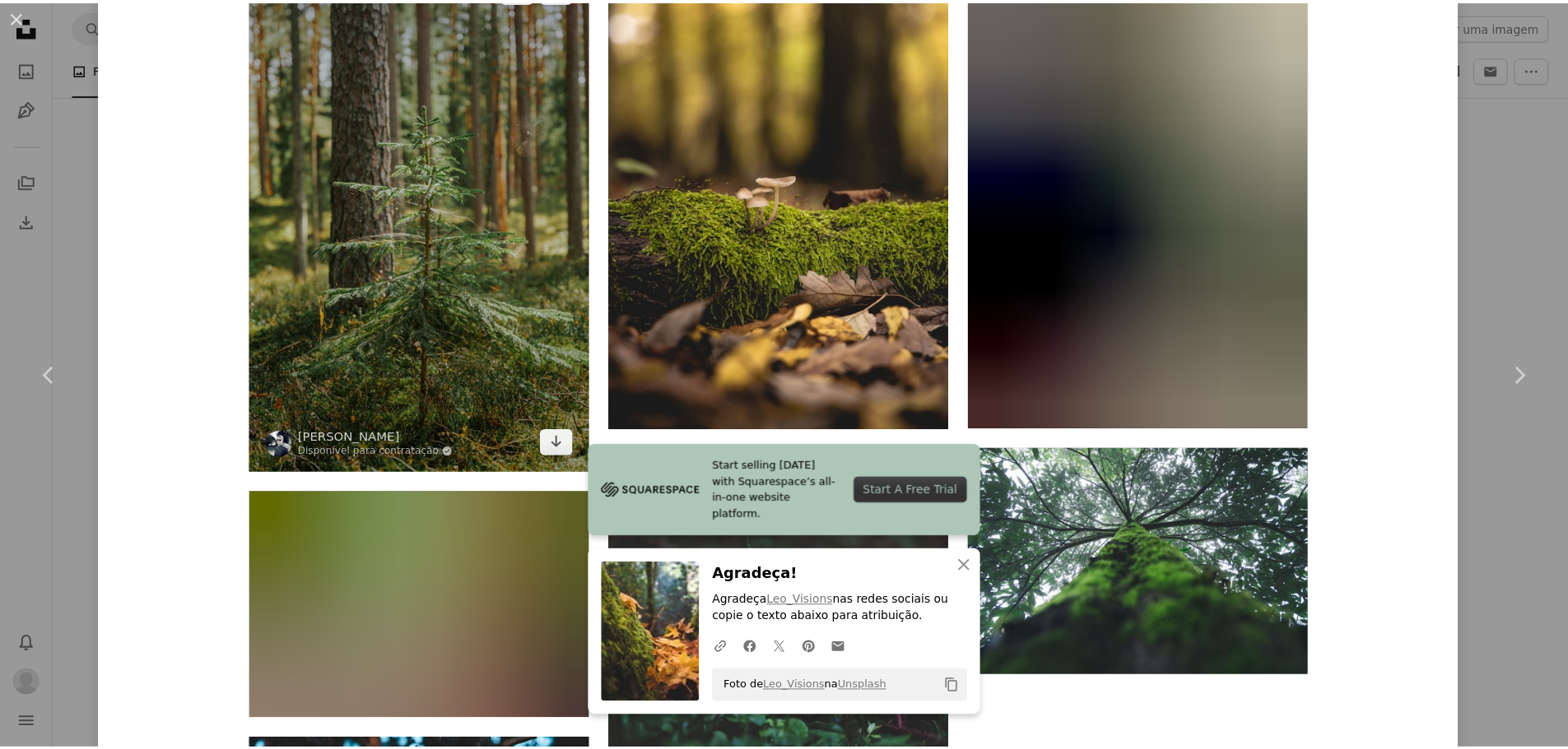
scroll to position [38716, 0]
